Goal: Task Accomplishment & Management: Use online tool/utility

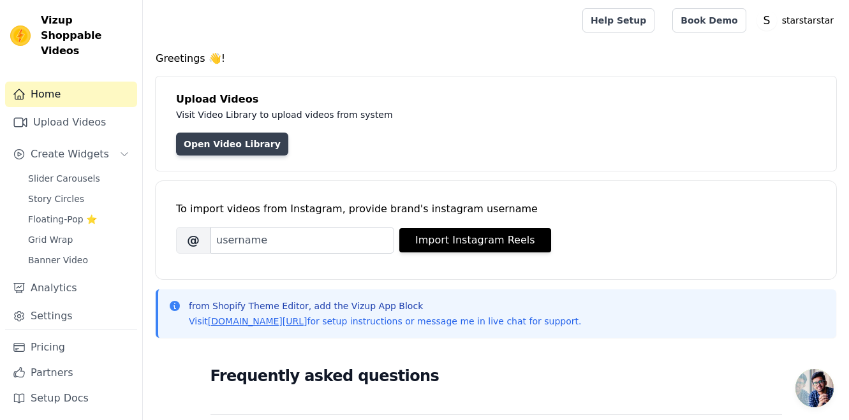
click at [259, 147] on link "Open Video Library" at bounding box center [232, 144] width 112 height 23
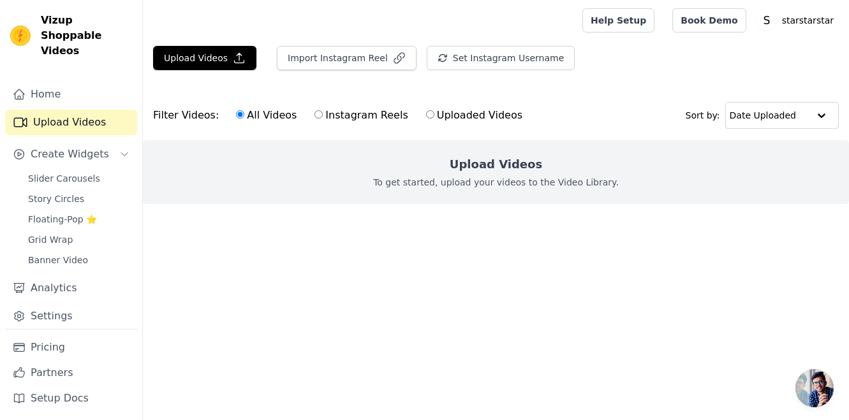
click at [521, 170] on h2 "Upload Videos" at bounding box center [496, 165] width 93 height 18
click at [233, 55] on icon "button" at bounding box center [239, 58] width 13 height 13
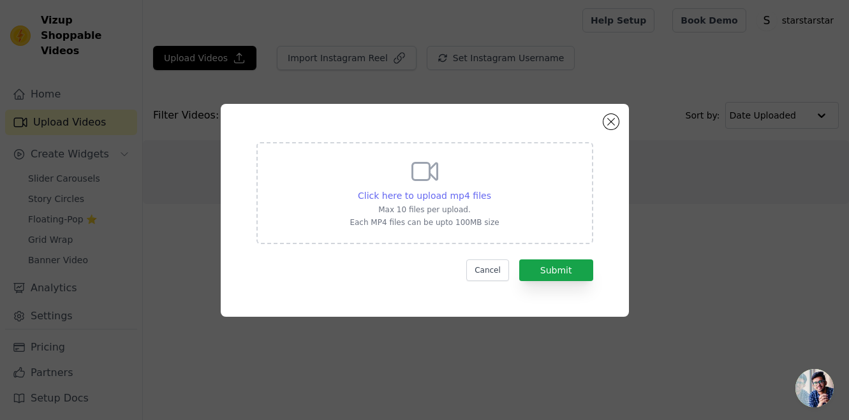
click at [439, 201] on div "Click here to upload mp4 files" at bounding box center [424, 195] width 133 height 13
click at [491, 189] on input "Click here to upload mp4 files Max 10 files per upload. Each MP4 files can be u…" at bounding box center [491, 189] width 1 height 1
type input "C:\fakepath\SSS ROTATING 3D LOGO 3 4.mp4"
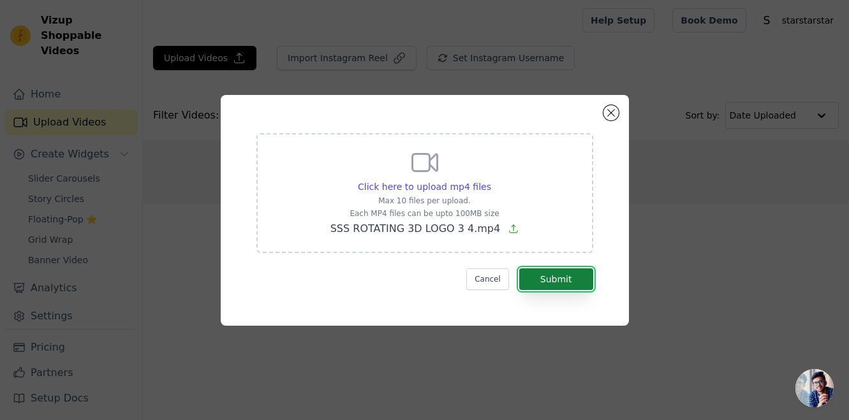
click at [567, 274] on button "Submit" at bounding box center [556, 280] width 74 height 22
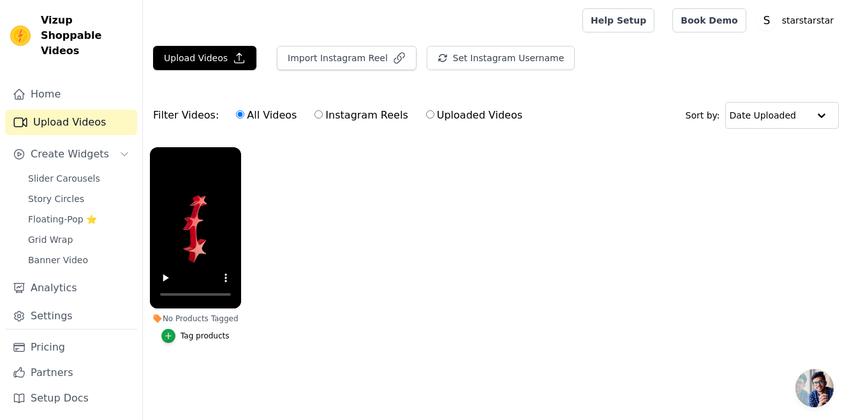
click at [353, 253] on ul "No Products Tagged Tag products" at bounding box center [496, 257] width 706 height 235
click at [101, 170] on link "Slider Carousels" at bounding box center [78, 179] width 117 height 18
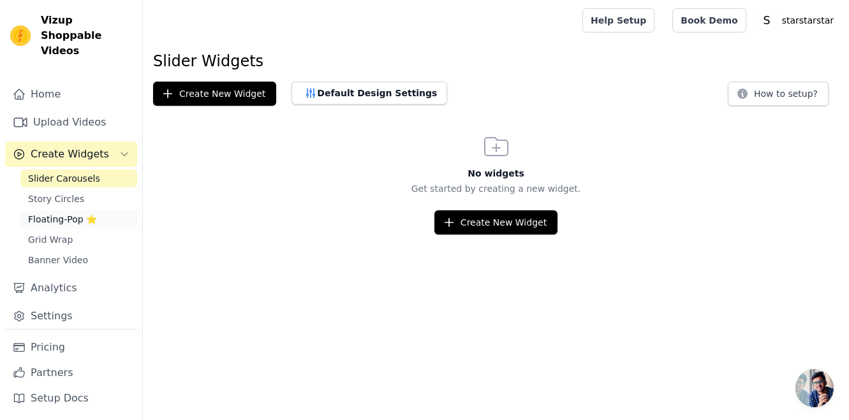
click at [114, 211] on link "Floating-Pop ⭐" at bounding box center [78, 220] width 117 height 18
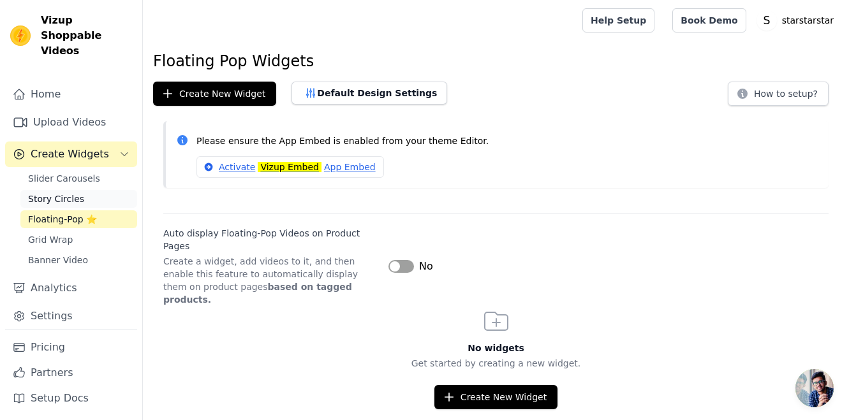
click at [116, 190] on link "Story Circles" at bounding box center [78, 199] width 117 height 18
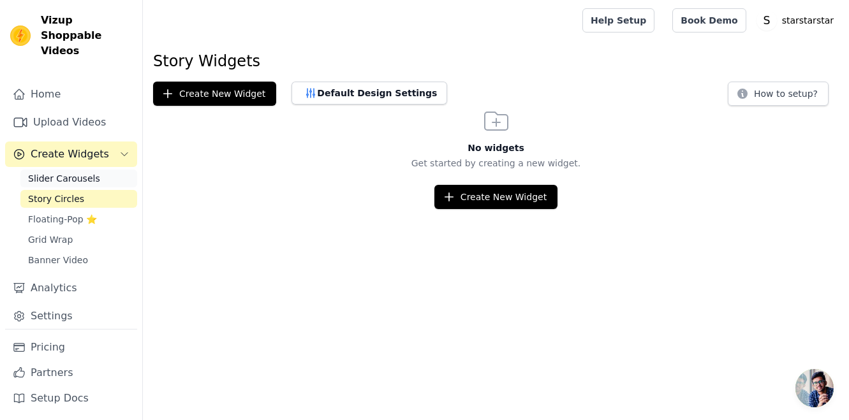
click at [115, 170] on link "Slider Carousels" at bounding box center [78, 179] width 117 height 18
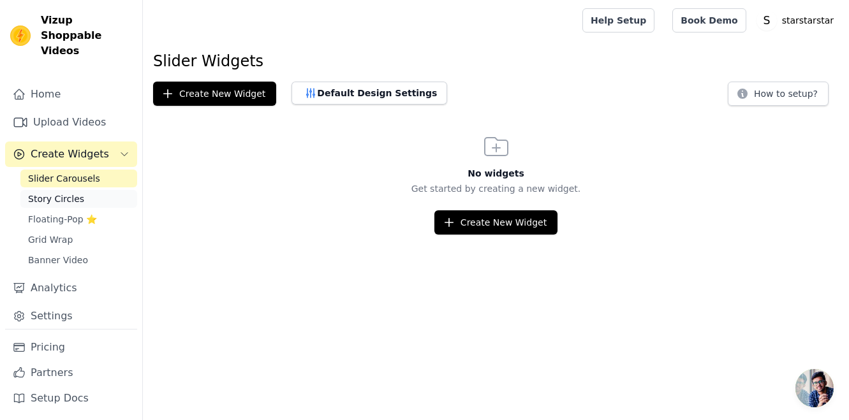
click at [108, 190] on link "Story Circles" at bounding box center [78, 199] width 117 height 18
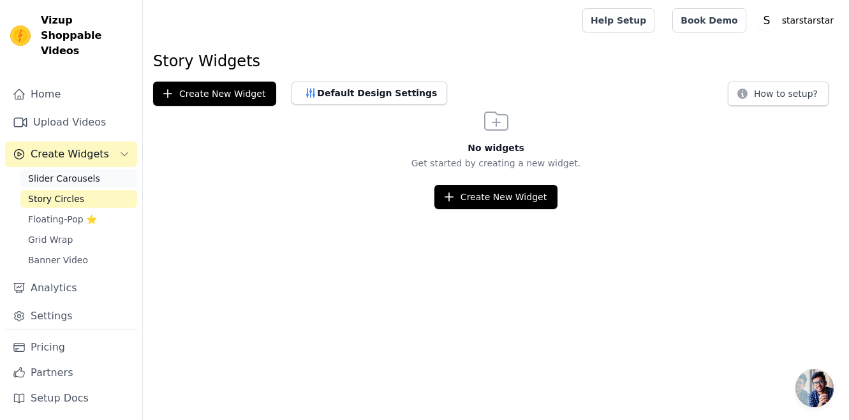
click at [121, 170] on link "Slider Carousels" at bounding box center [78, 179] width 117 height 18
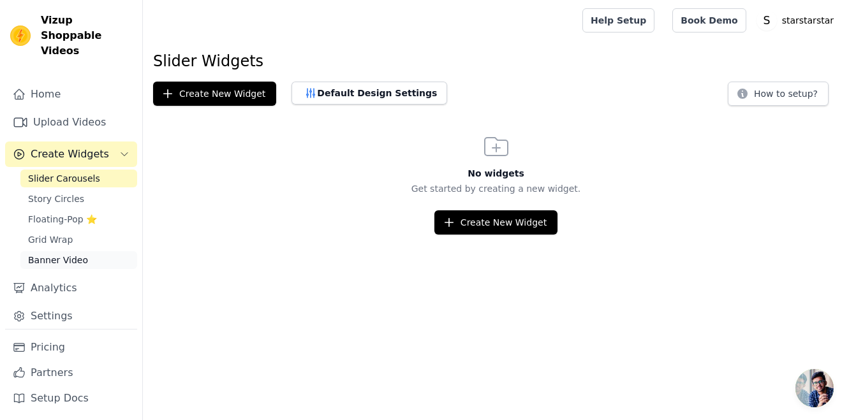
click at [98, 251] on link "Banner Video" at bounding box center [78, 260] width 117 height 18
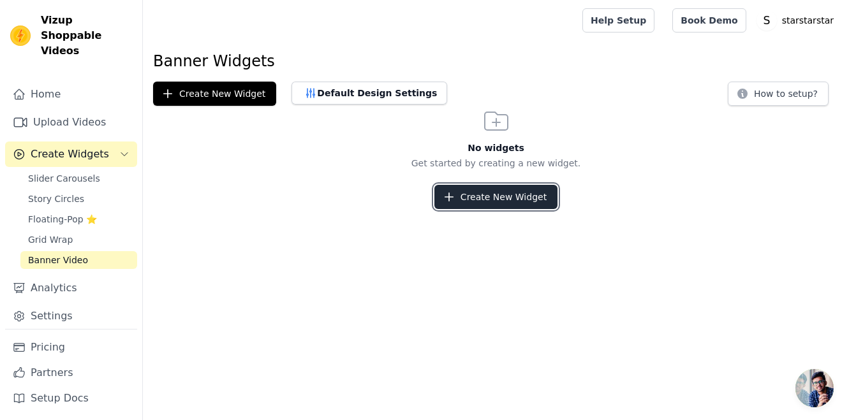
click at [475, 197] on button "Create New Widget" at bounding box center [496, 197] width 123 height 24
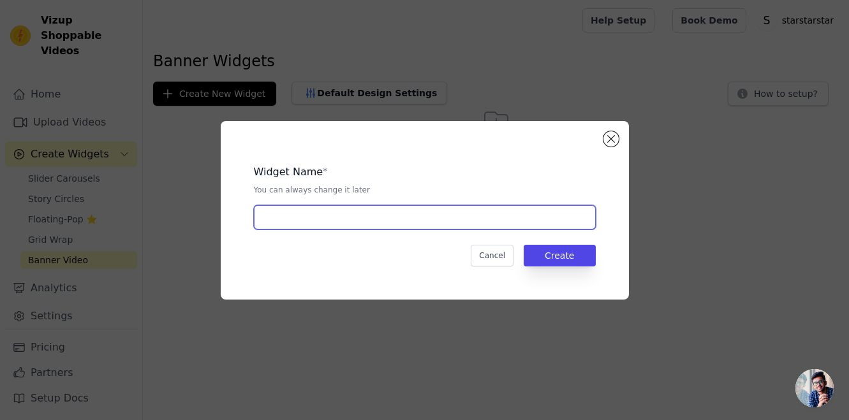
click at [475, 214] on input "text" at bounding box center [425, 217] width 342 height 24
type input "sts"
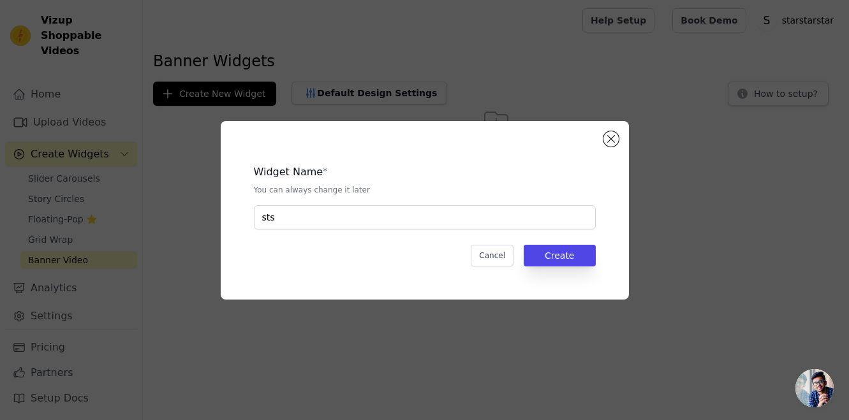
click at [543, 271] on div "Widget Name * You can always change it later sts Cancel Create" at bounding box center [425, 211] width 368 height 138
click at [550, 260] on button "Create" at bounding box center [560, 256] width 72 height 22
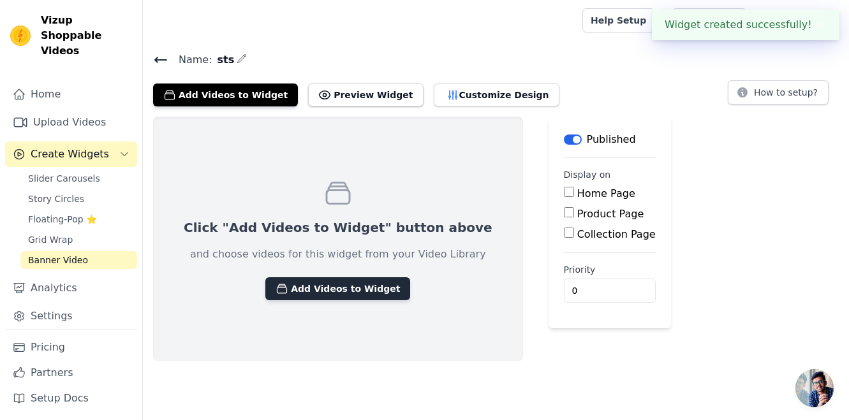
click at [341, 293] on button "Add Videos to Widget" at bounding box center [337, 289] width 145 height 23
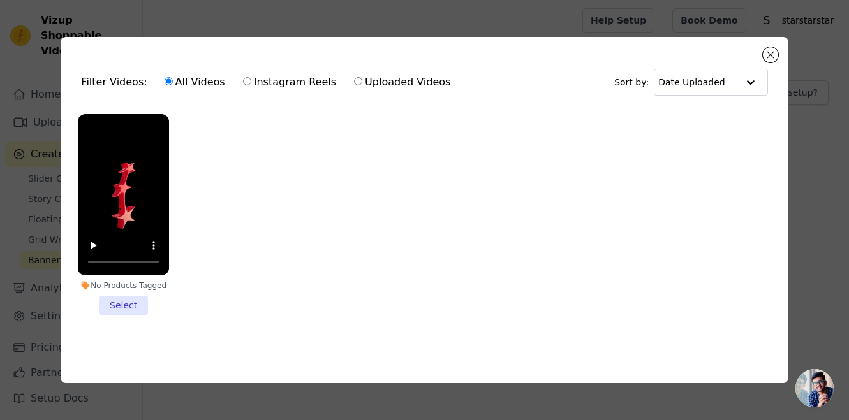
click at [129, 304] on li "No Products Tagged Select" at bounding box center [123, 215] width 91 height 202
click at [0, 0] on input "No Products Tagged Select" at bounding box center [0, 0] width 0 height 0
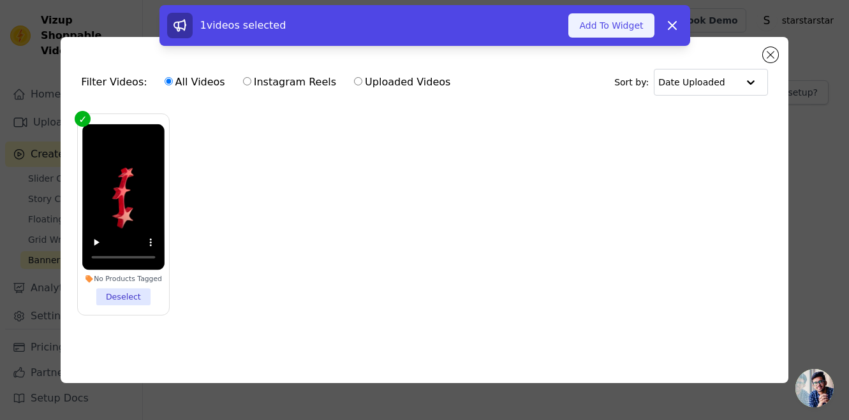
click at [632, 19] on button "Add To Widget" at bounding box center [610, 25] width 85 height 24
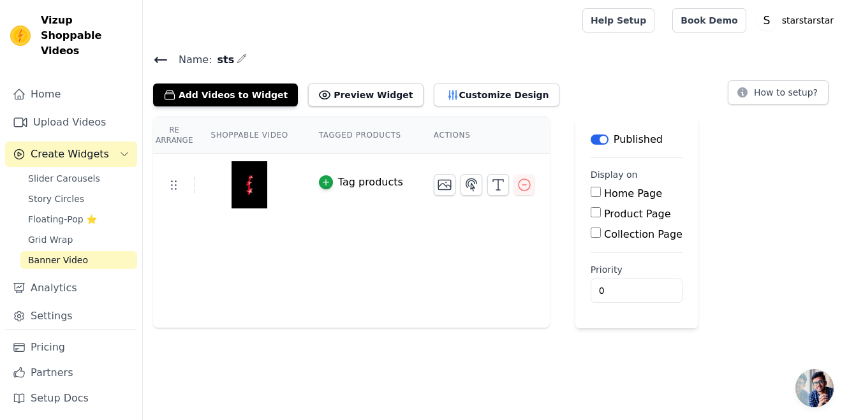
click at [591, 197] on div "Home Page" at bounding box center [637, 193] width 92 height 15
click at [591, 193] on input "Home Page" at bounding box center [596, 192] width 10 height 10
checkbox input "true"
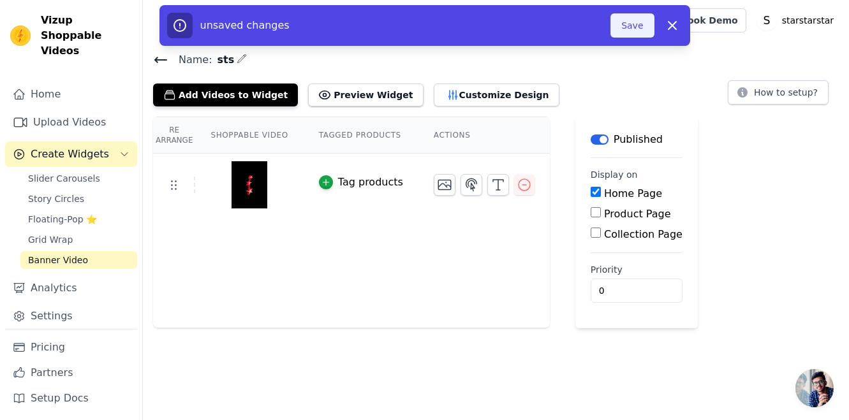
click at [634, 27] on button "Save" at bounding box center [632, 25] width 43 height 24
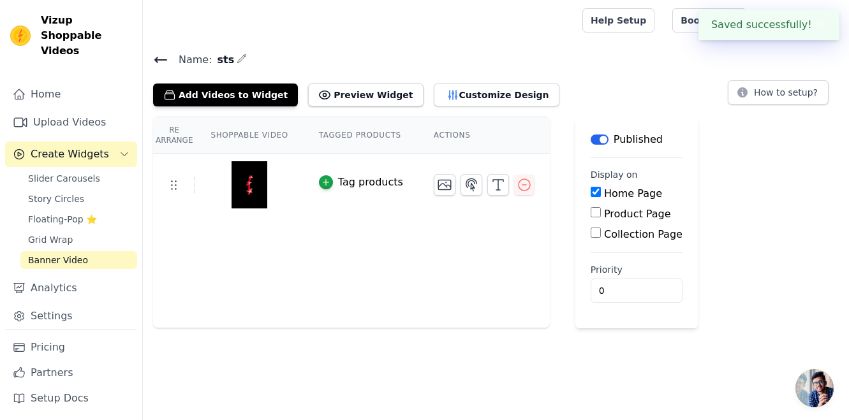
click at [634, 27] on link "Help Setup" at bounding box center [619, 20] width 72 height 24
